Goal: Navigation & Orientation: Find specific page/section

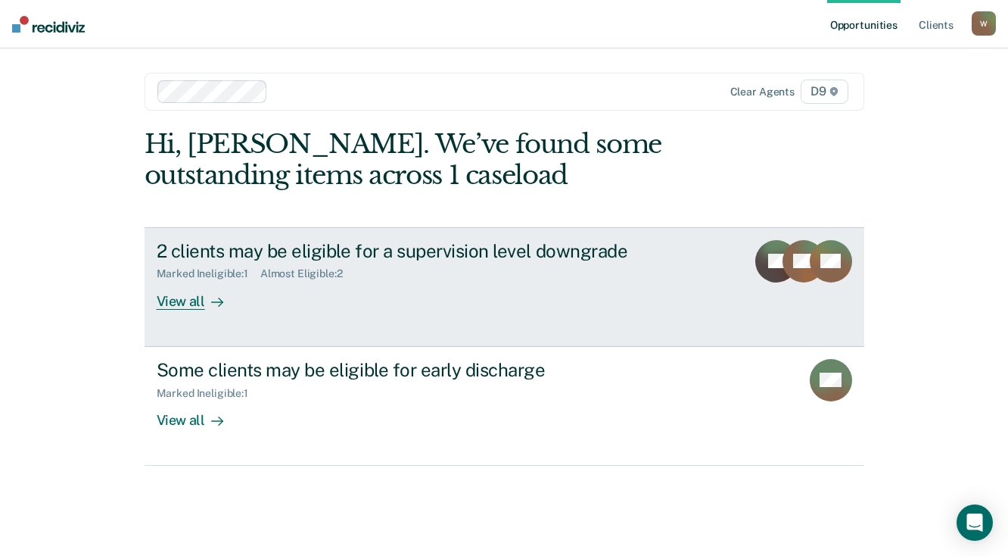
click at [192, 301] on div "View all" at bounding box center [199, 295] width 85 height 30
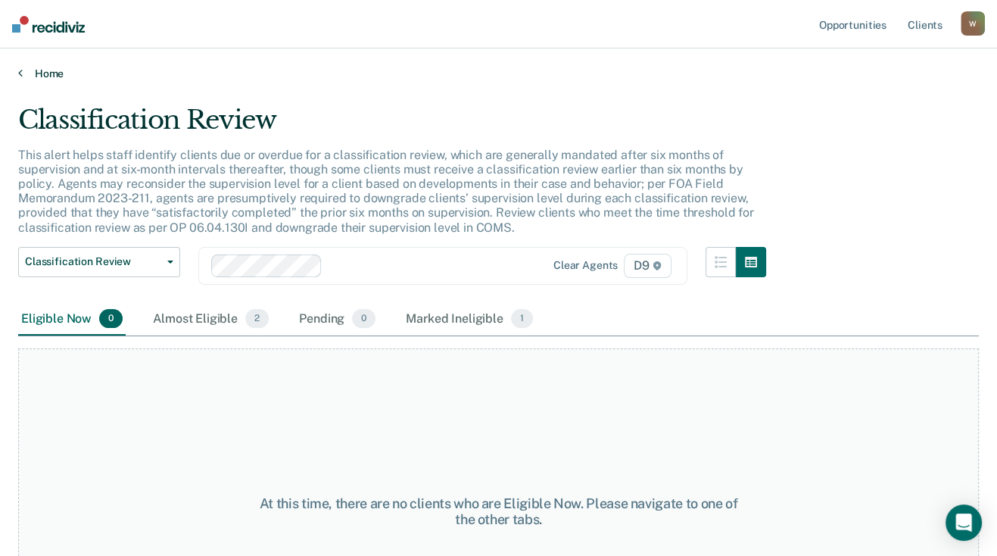
click at [36, 73] on link "Home" at bounding box center [498, 74] width 961 height 14
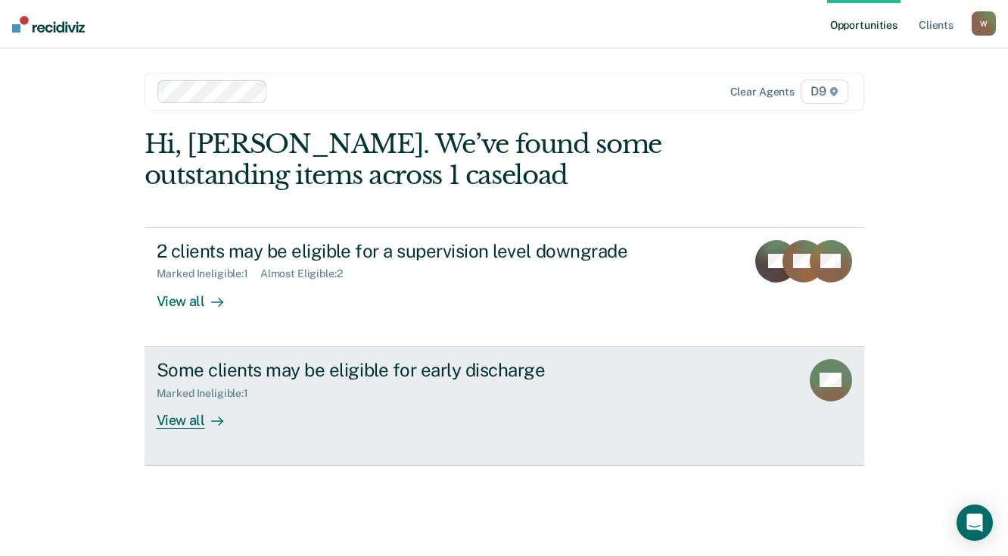
click at [198, 423] on div "View all" at bounding box center [199, 414] width 85 height 30
